Goal: Find specific page/section: Find specific page/section

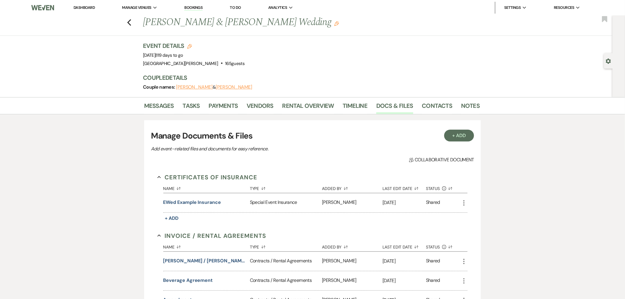
click at [89, 6] on link "Dashboard" at bounding box center [84, 7] width 21 height 5
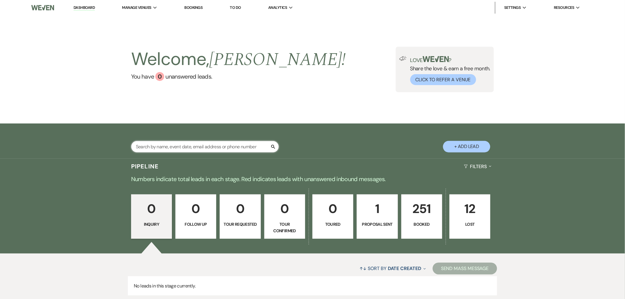
click at [174, 148] on input "text" at bounding box center [205, 147] width 148 height 12
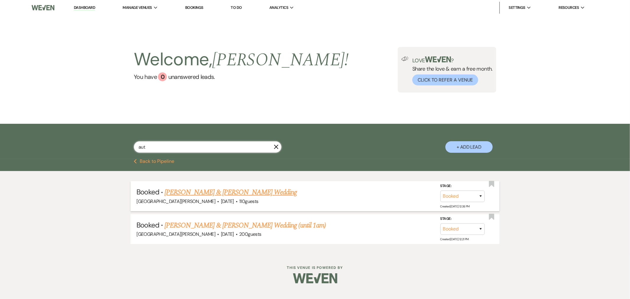
type input "aut"
click at [201, 187] on link "[PERSON_NAME] & [PERSON_NAME] Wedding" at bounding box center [231, 192] width 132 height 11
